Goal: Information Seeking & Learning: Learn about a topic

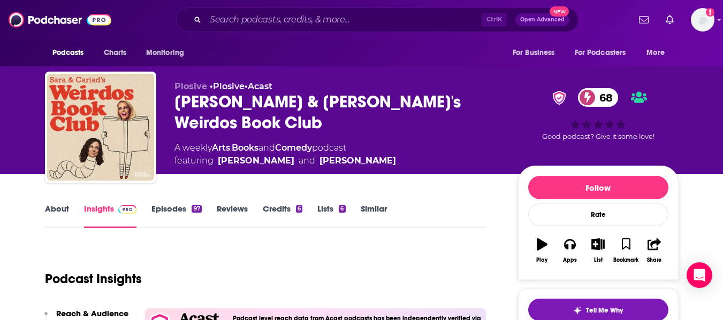
click at [50, 210] on link "About" at bounding box center [57, 216] width 24 height 25
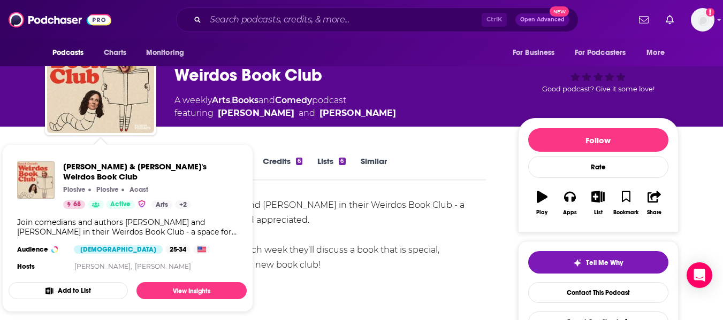
scroll to position [53, 0]
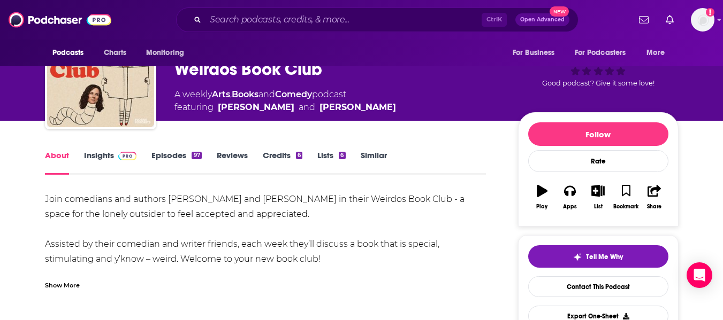
drag, startPoint x: 388, startPoint y: 236, endPoint x: 376, endPoint y: 234, distance: 12.1
click at [110, 154] on link "Insights" at bounding box center [110, 162] width 53 height 25
